Goal: Download file/media

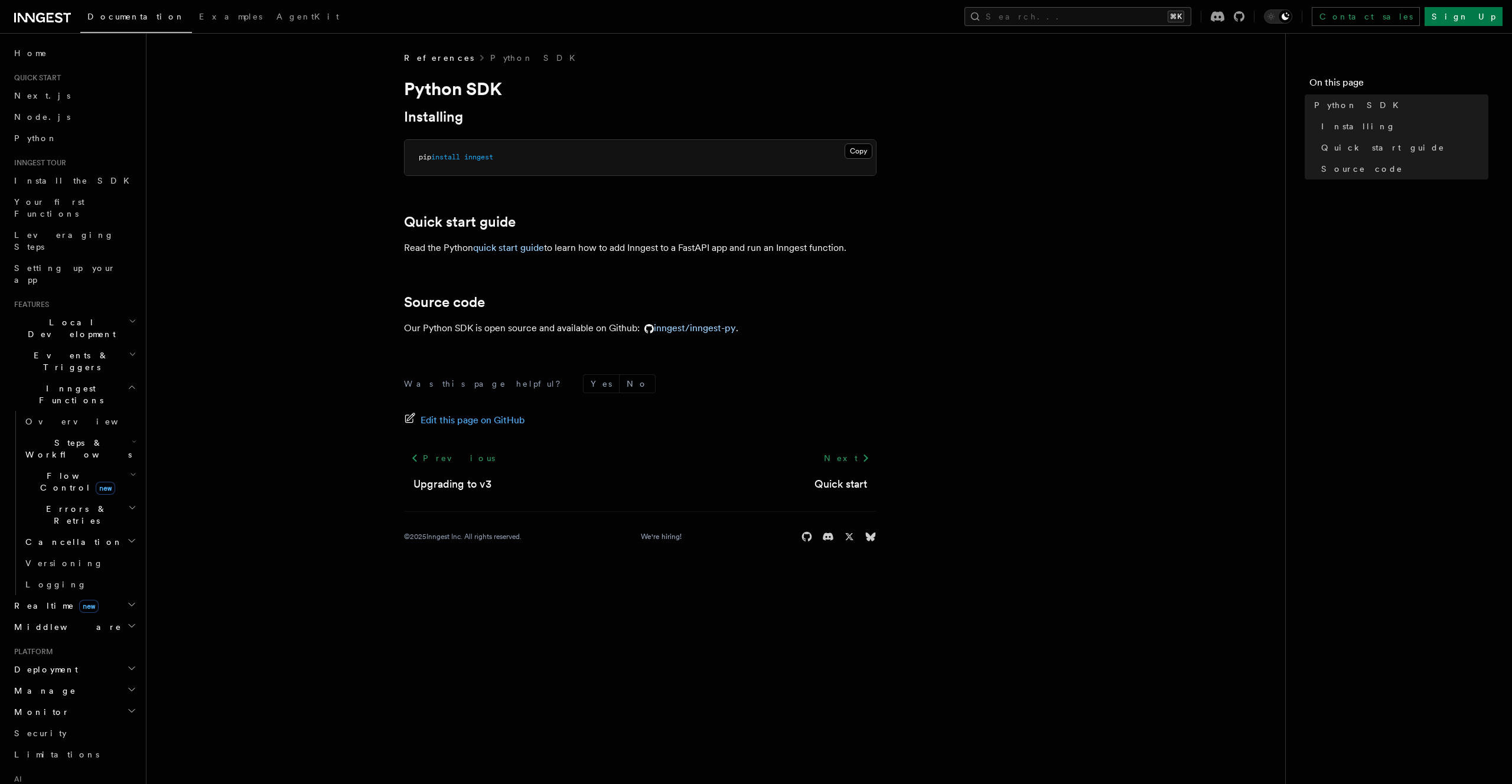
click at [476, 326] on p "Our Python SDK is open source and available on Github: inngest/inngest-py ." at bounding box center [640, 328] width 473 height 16
click at [503, 329] on p "Our Python SDK is open source and available on Github: inngest/inngest-py ." at bounding box center [640, 328] width 473 height 16
click at [718, 328] on link "inngest/inngest-py" at bounding box center [687, 329] width 96 height 11
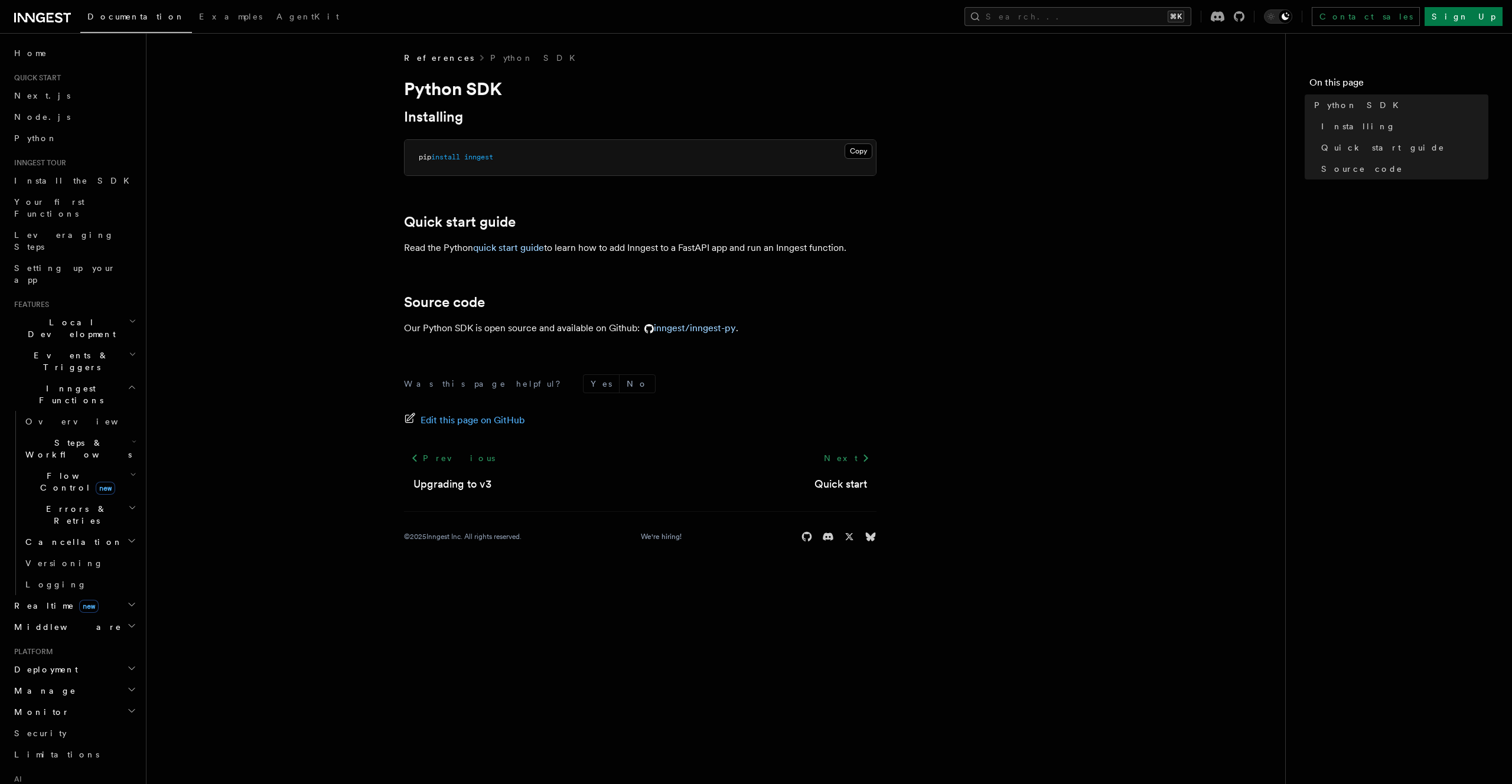
click at [46, 20] on icon at bounding box center [43, 17] width 57 height 14
